Goal: Information Seeking & Learning: Learn about a topic

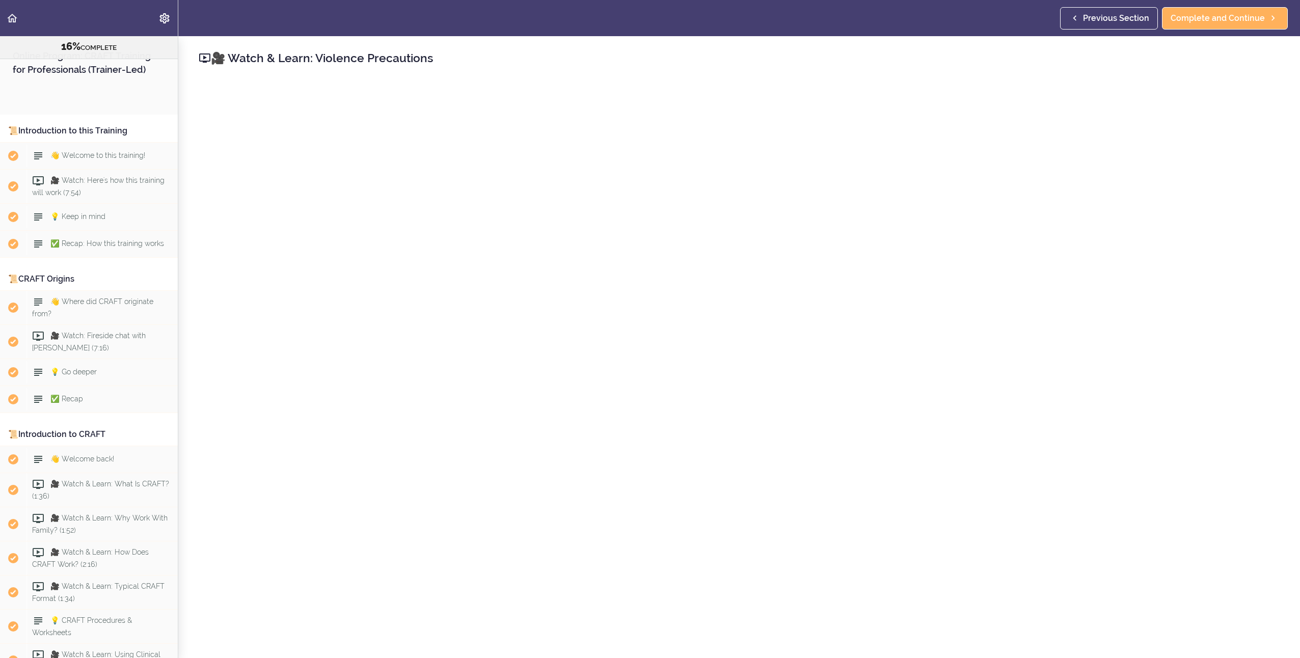
scroll to position [1203, 0]
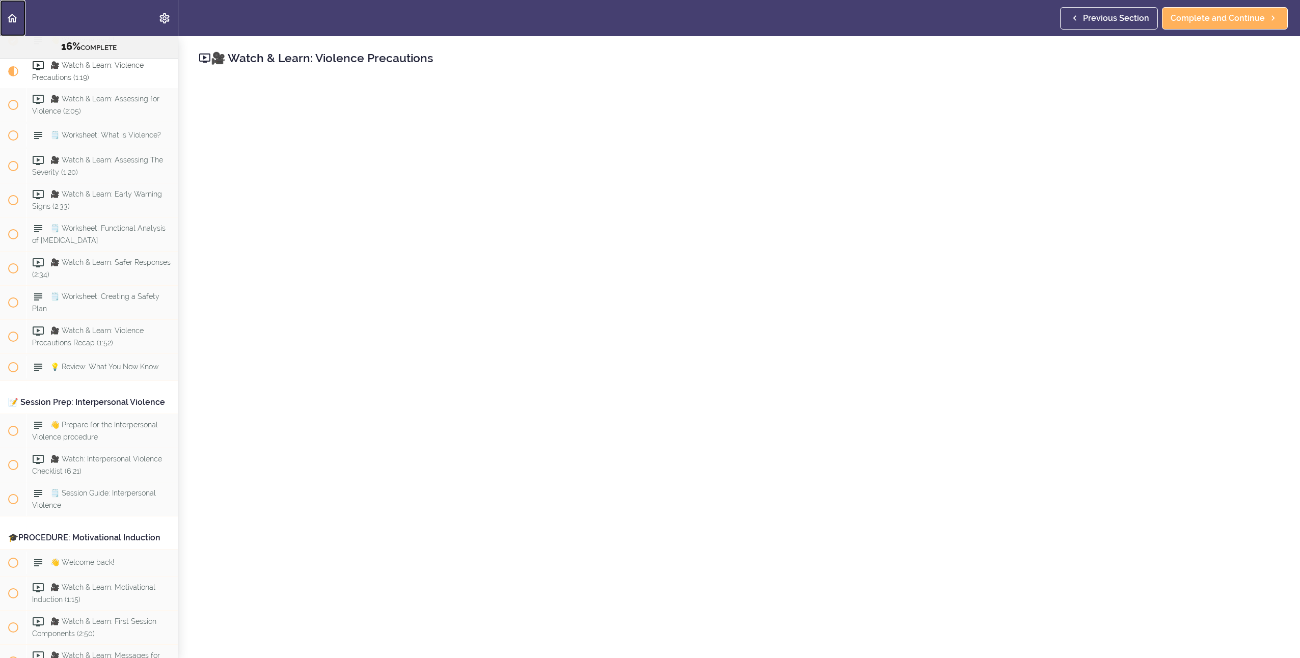
click at [19, 17] on link "Back to course curriculum" at bounding box center [12, 18] width 25 height 36
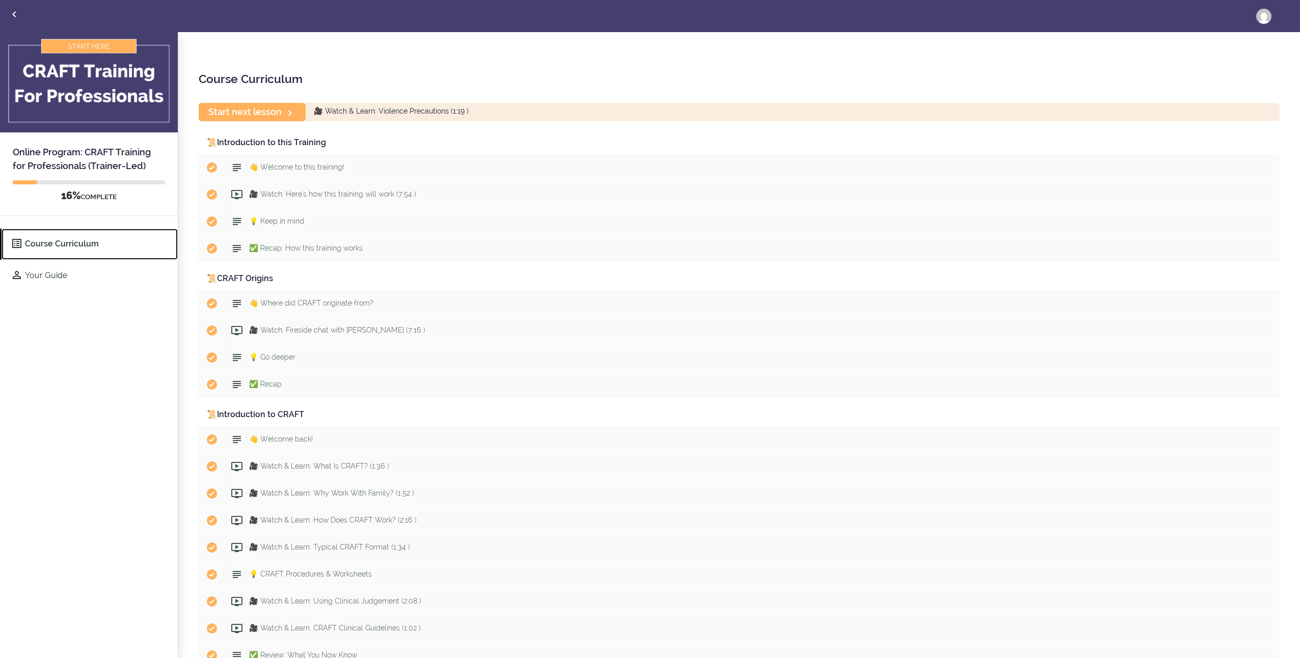
click at [40, 243] on link "Course Curriculum" at bounding box center [90, 244] width 176 height 31
click at [1254, 17] on link "[PERSON_NAME]" at bounding box center [1263, 16] width 31 height 31
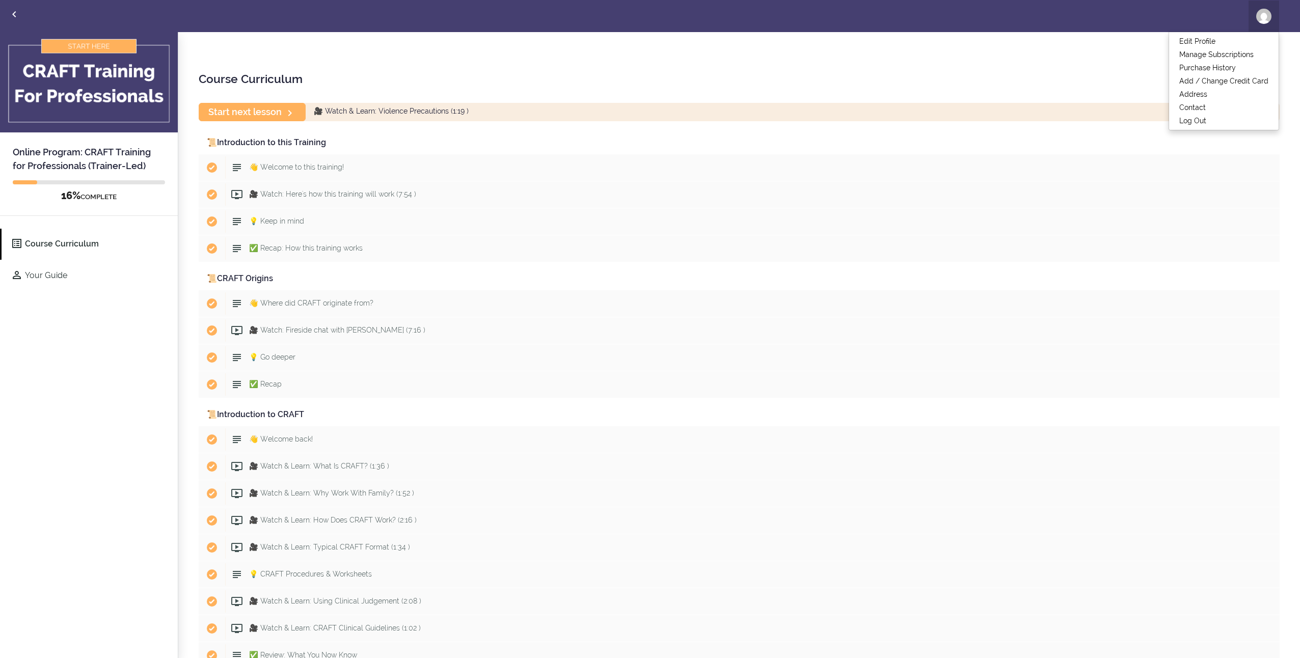
drag, startPoint x: 1199, startPoint y: 16, endPoint x: 1194, endPoint y: 16, distance: 5.6
click at [1199, 16] on div "Toggle navigation Course Curriculum Your Guide Lakin Edit Profile Manage Subscr…" at bounding box center [650, 16] width 1299 height 31
click at [7, 17] on link "Back to courses" at bounding box center [15, 16] width 28 height 30
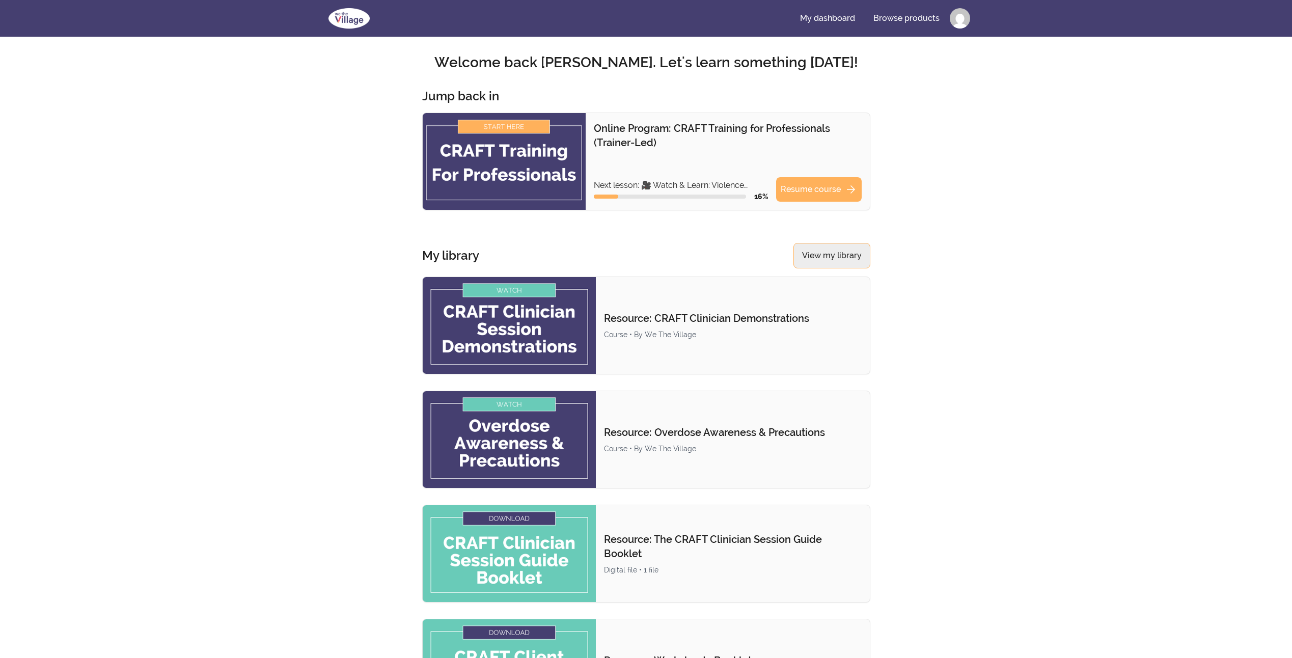
click at [837, 258] on link "View my library" at bounding box center [832, 255] width 77 height 25
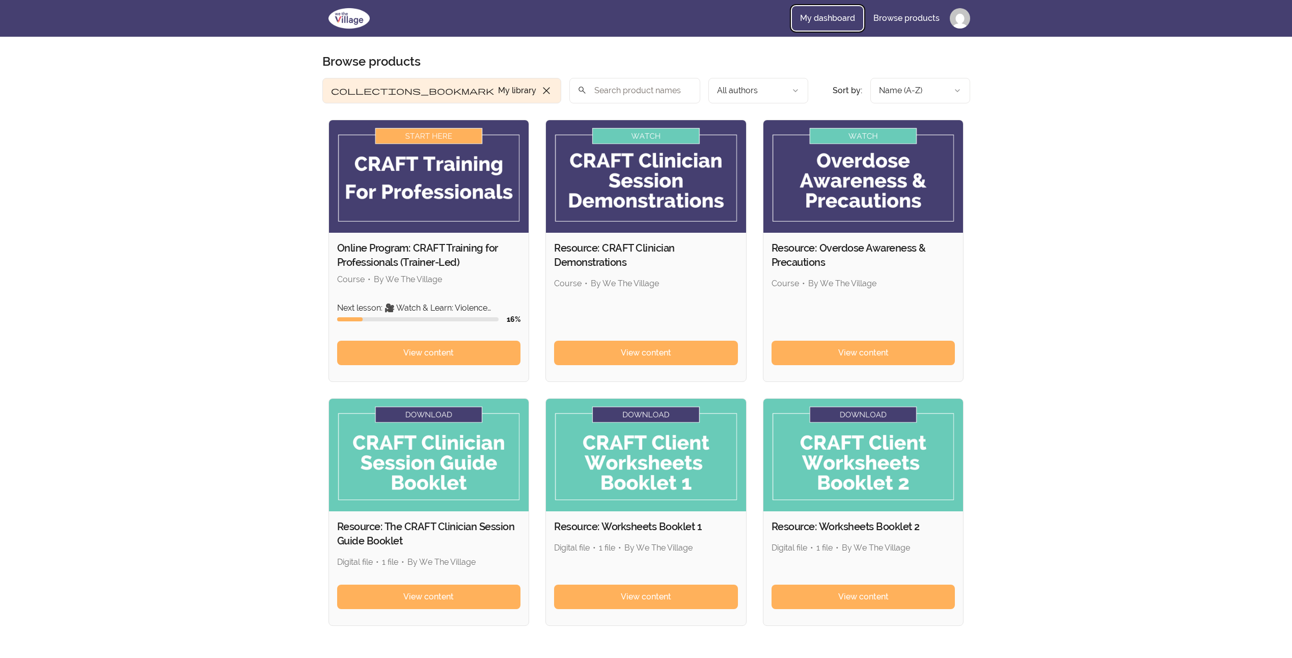
click at [856, 20] on link "My dashboard" at bounding box center [827, 18] width 71 height 24
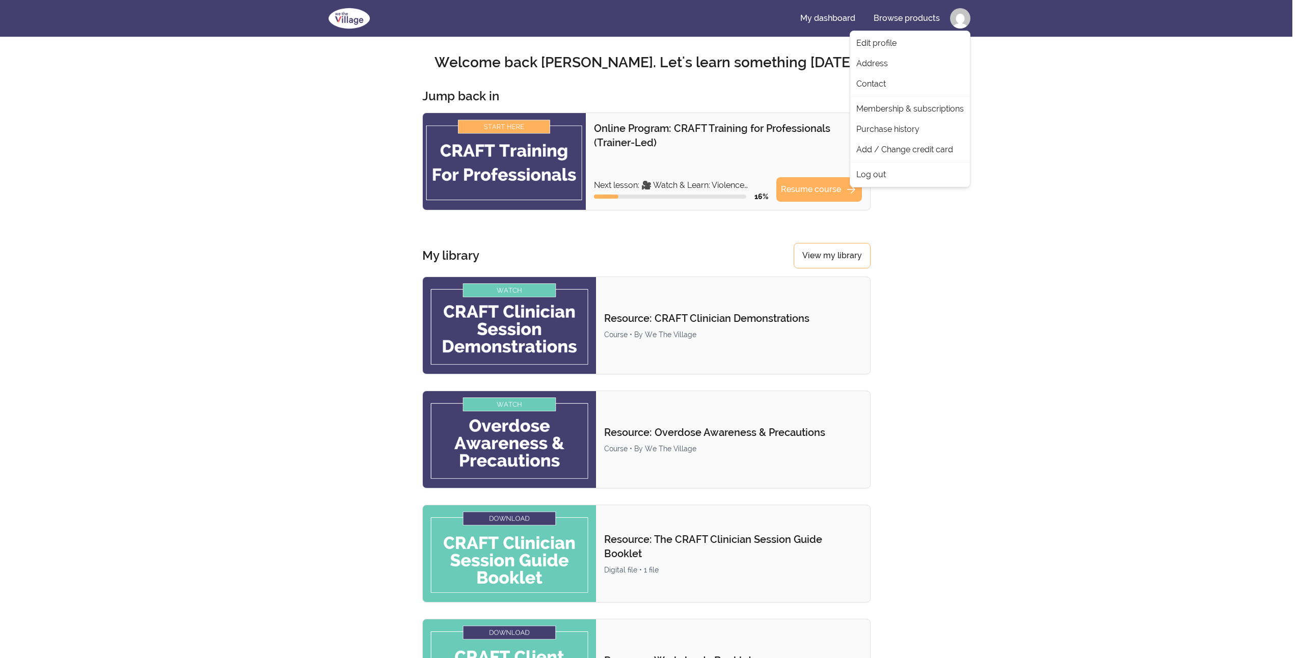
click at [965, 20] on html "Skip to main content Main menu Includes navigation links and user settings My d…" at bounding box center [650, 603] width 1300 height 1207
click at [1043, 147] on html "Skip to main content Main menu Includes navigation links and user settings My d…" at bounding box center [650, 603] width 1300 height 1207
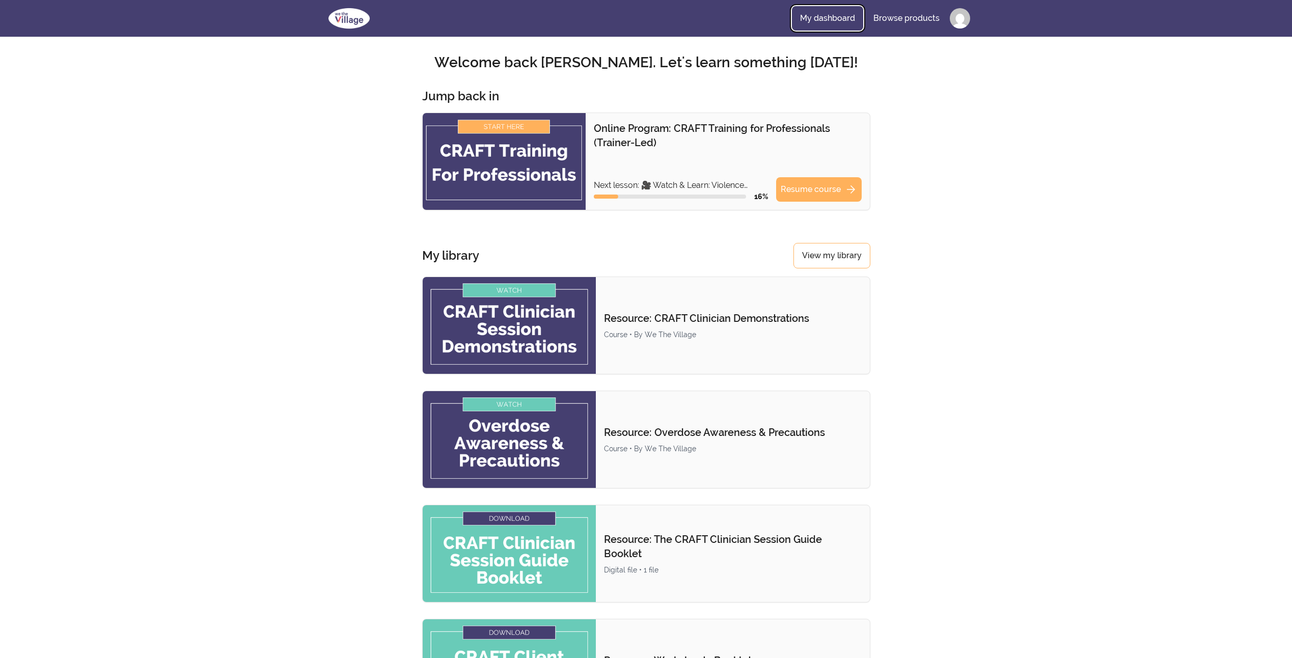
click at [829, 9] on link "My dashboard" at bounding box center [827, 18] width 71 height 24
click at [826, 16] on link "My dashboard" at bounding box center [827, 18] width 71 height 24
click at [354, 19] on img at bounding box center [348, 18] width 53 height 24
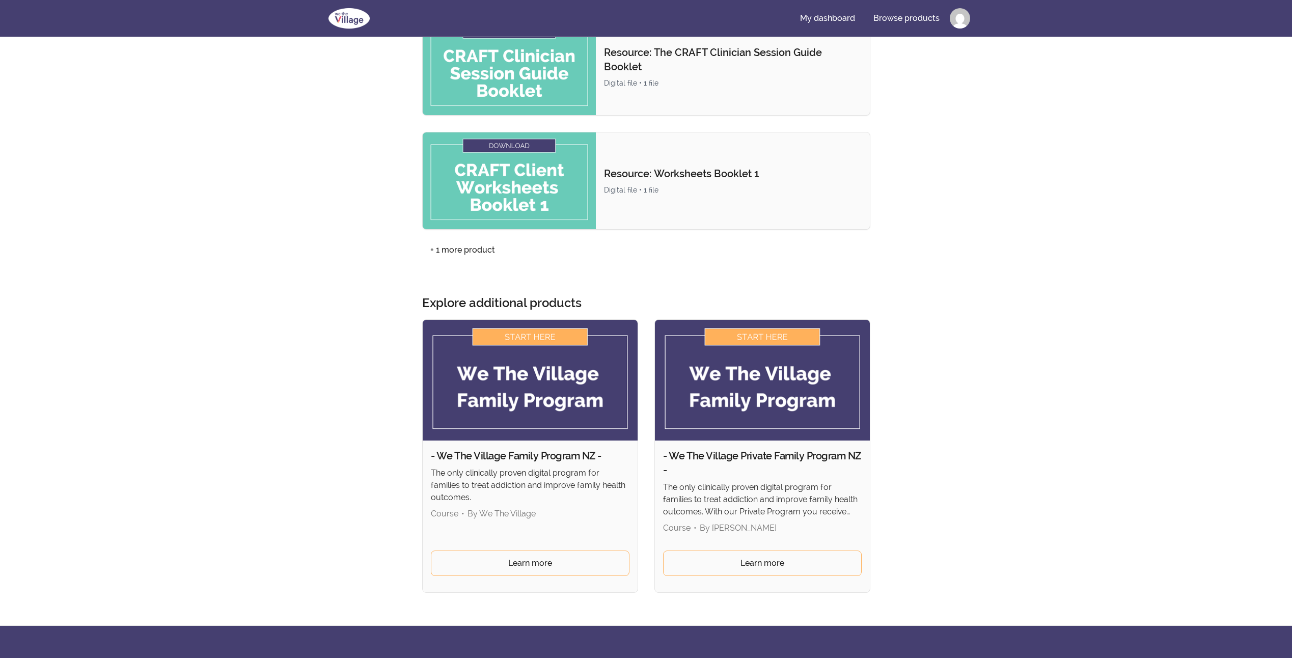
scroll to position [509, 0]
